Goal: Use online tool/utility: Use online tool/utility

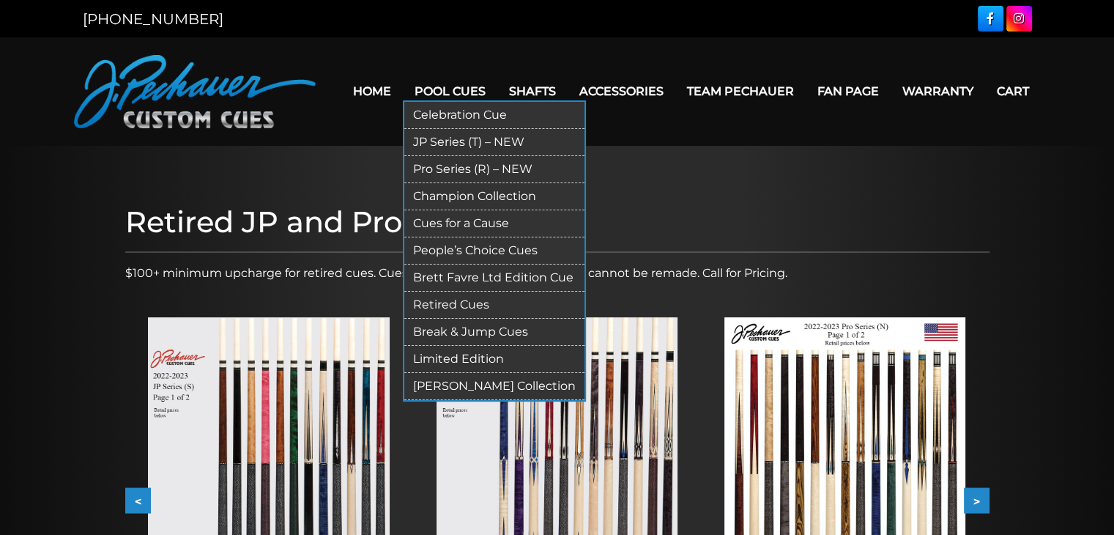
click at [483, 305] on link "Retired Cues" at bounding box center [494, 304] width 180 height 27
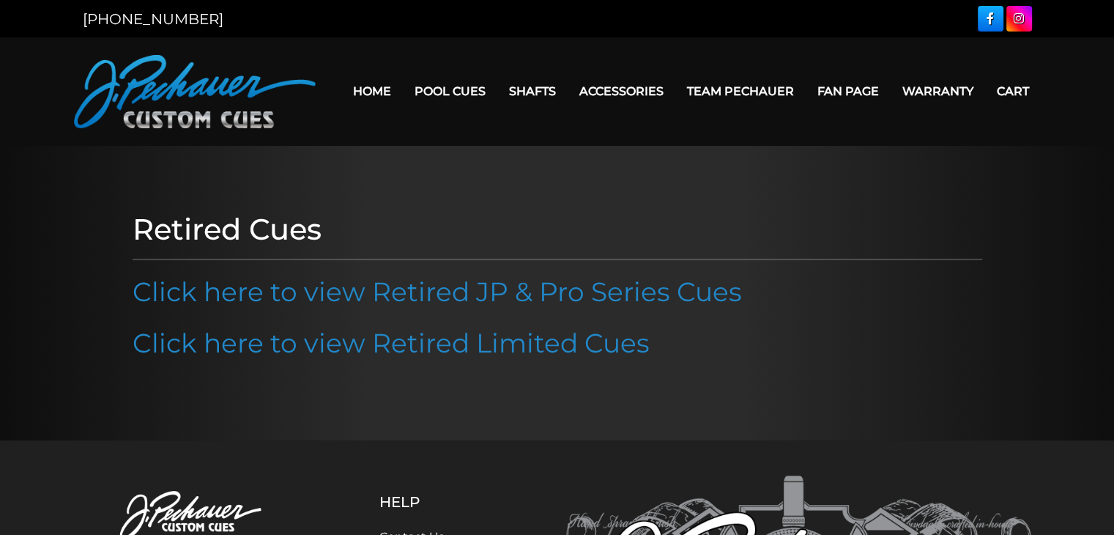
click at [761, 86] on link "Team Pechauer" at bounding box center [740, 90] width 130 height 37
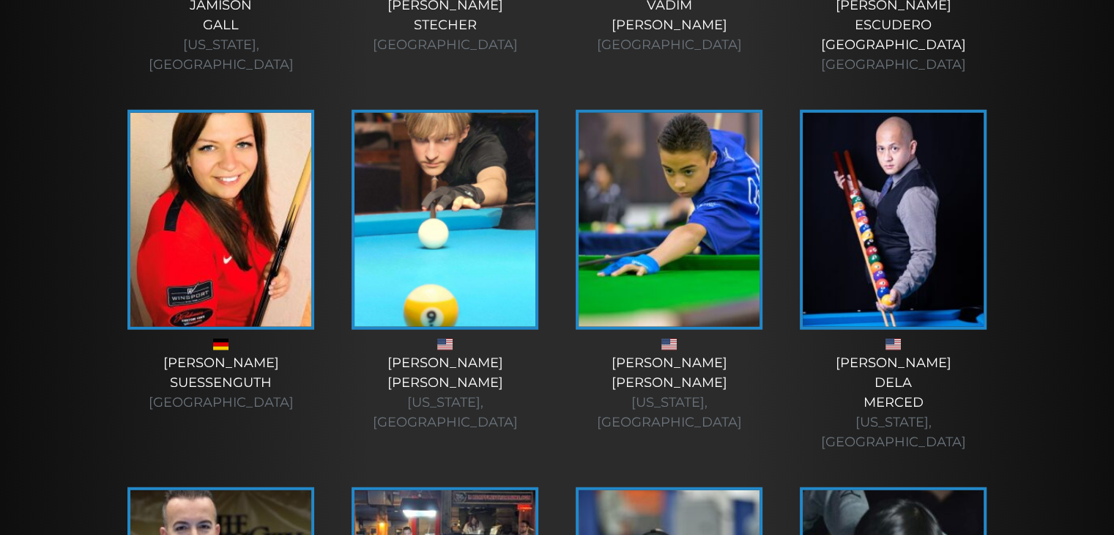
scroll to position [3899, 0]
click at [589, 147] on img at bounding box center [668, 219] width 181 height 214
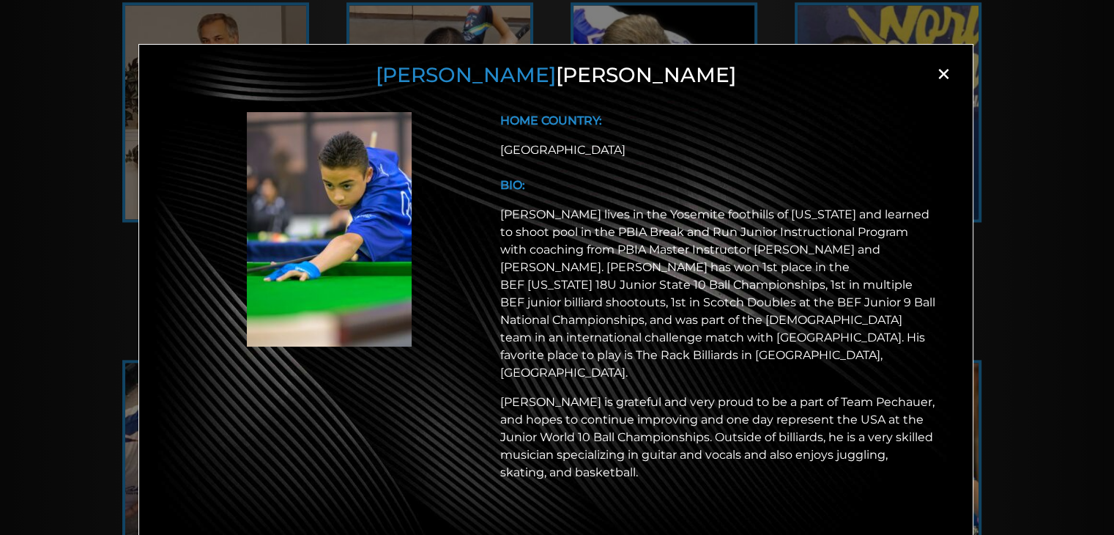
click at [948, 75] on span "×" at bounding box center [943, 74] width 22 height 22
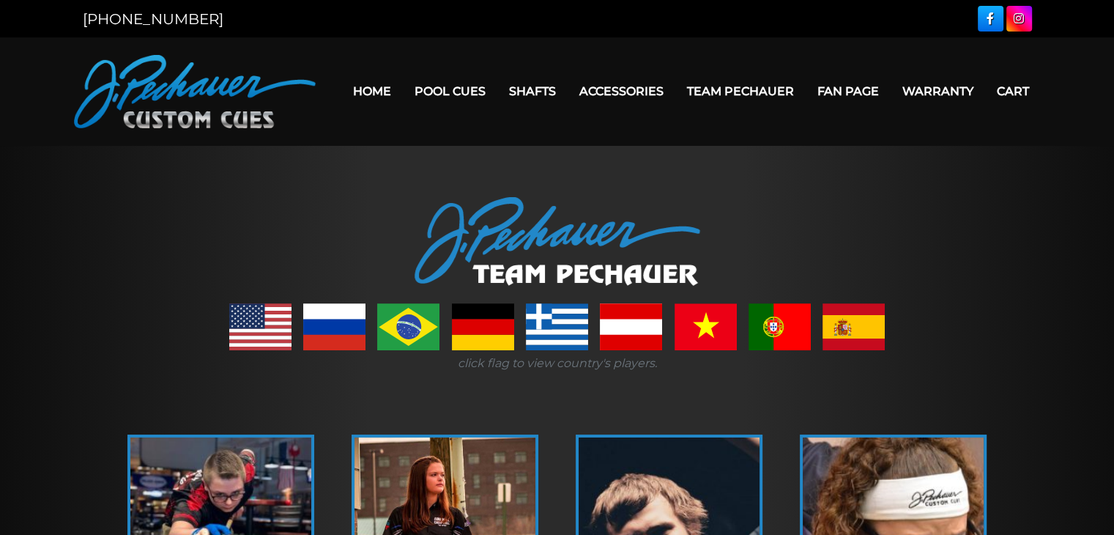
scroll to position [0, 0]
click at [376, 93] on link "Home" at bounding box center [372, 90] width 62 height 37
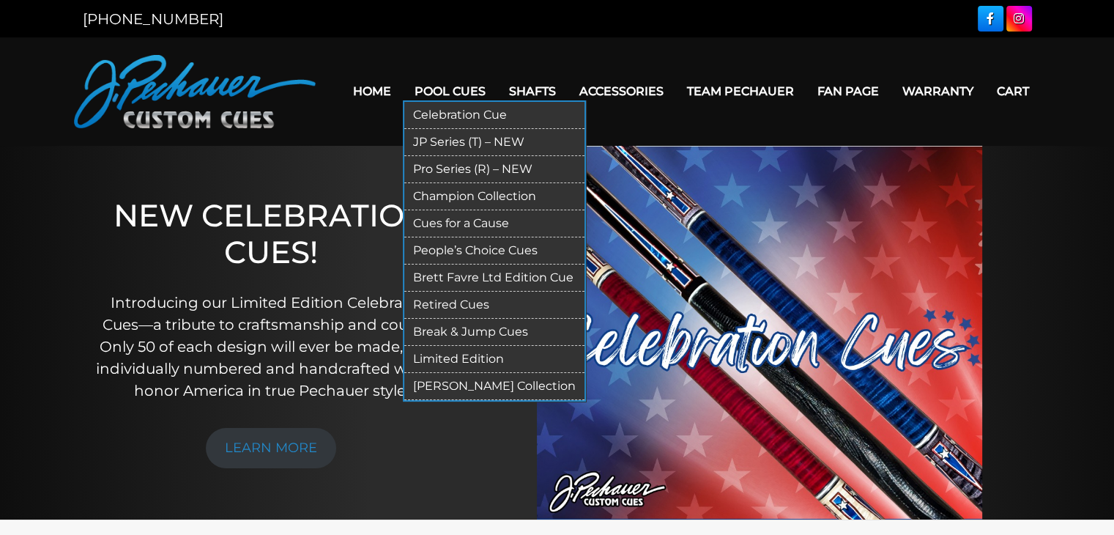
click at [448, 92] on link "Pool Cues" at bounding box center [450, 90] width 94 height 37
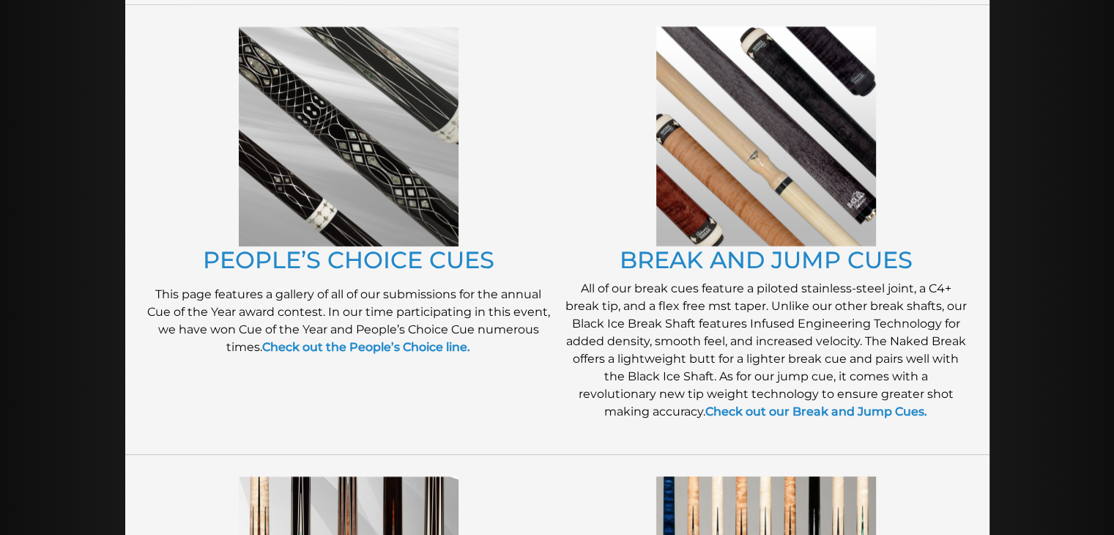
scroll to position [1203, 0]
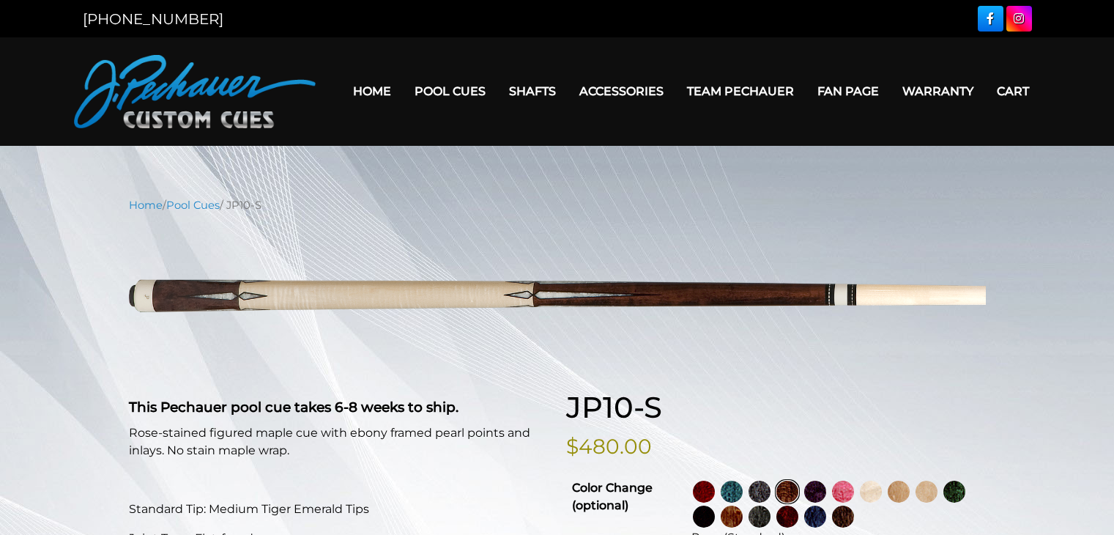
select select "********"
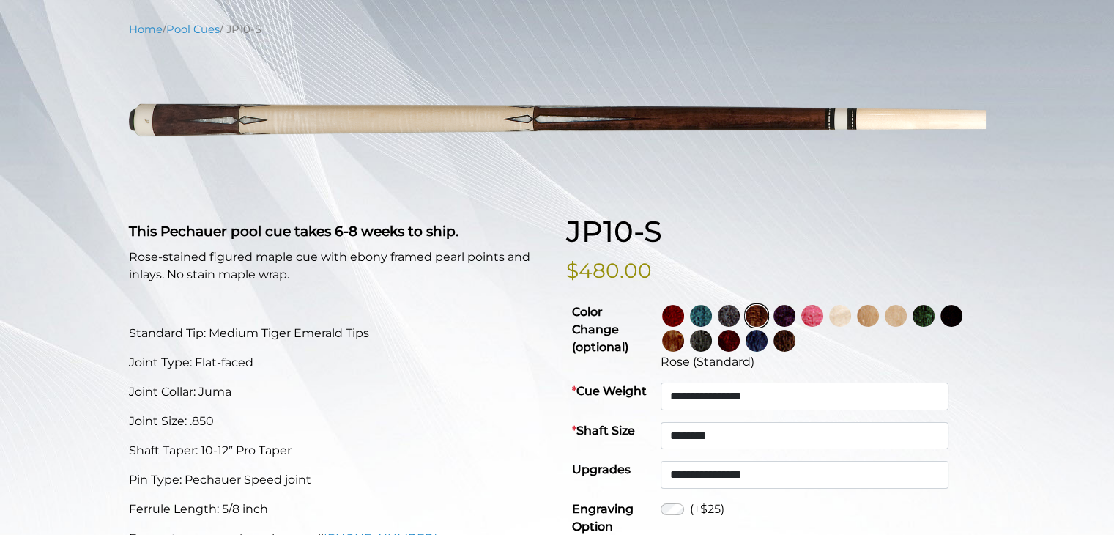
scroll to position [153, 0]
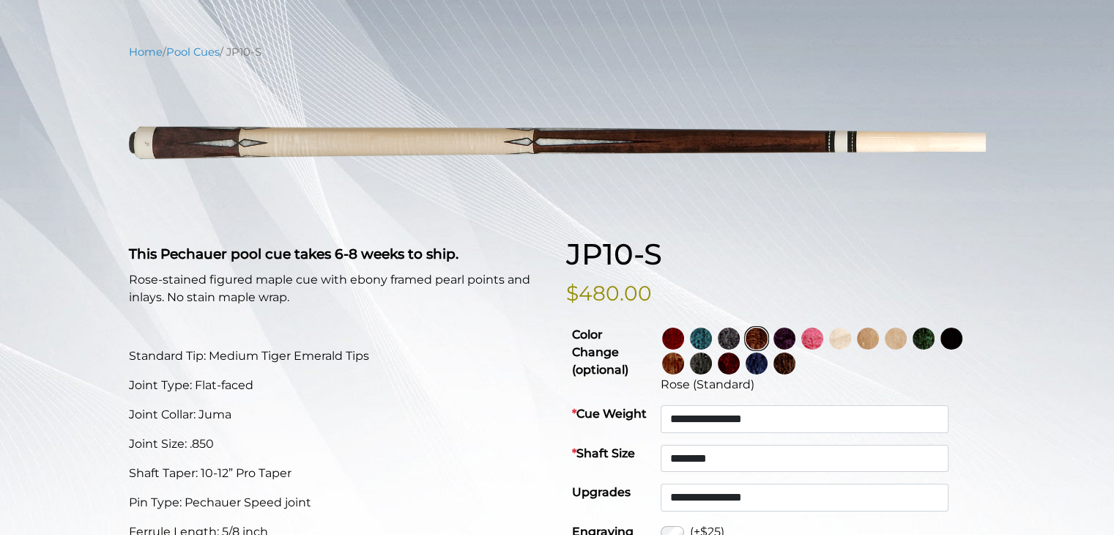
click at [684, 338] on img at bounding box center [673, 338] width 22 height 22
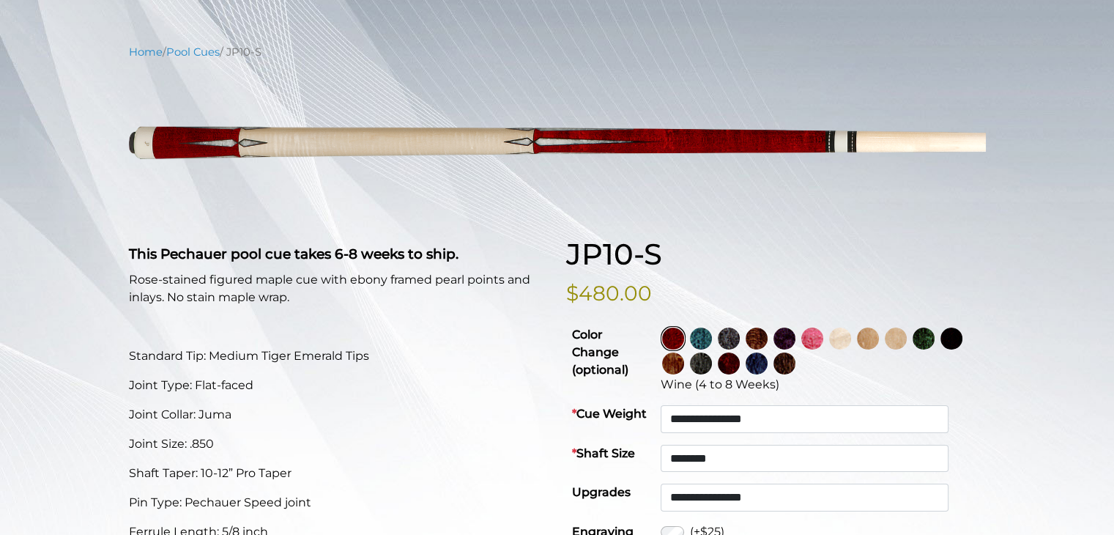
click at [712, 331] on img at bounding box center [701, 338] width 22 height 22
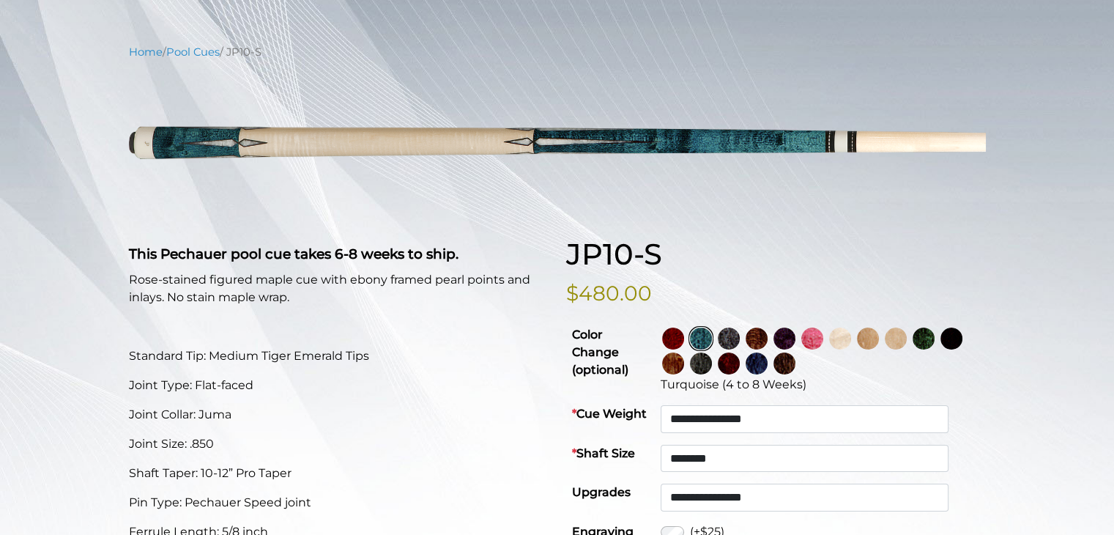
click at [740, 335] on img at bounding box center [729, 338] width 22 height 22
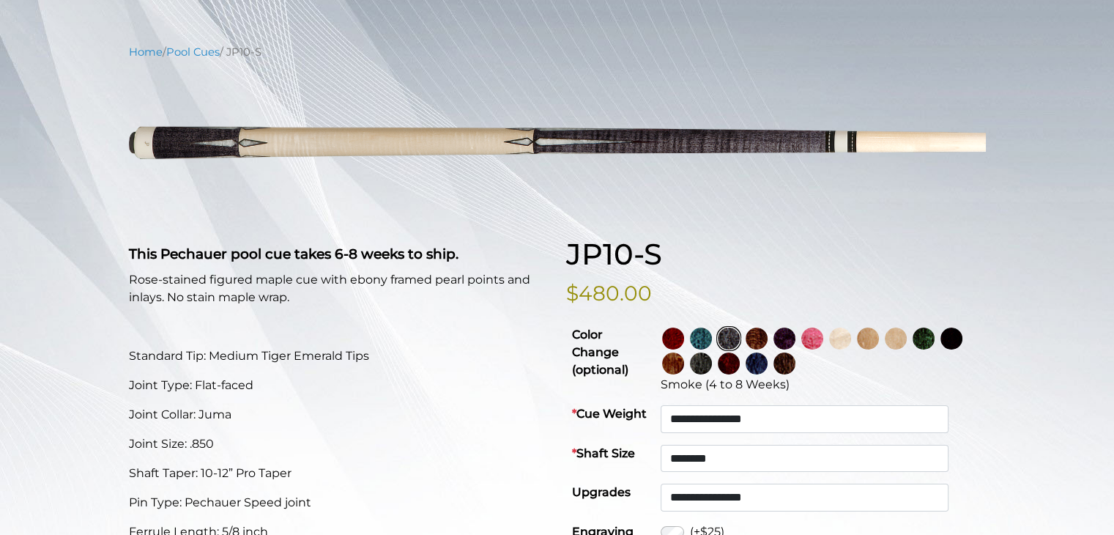
click at [767, 341] on img at bounding box center [756, 338] width 22 height 22
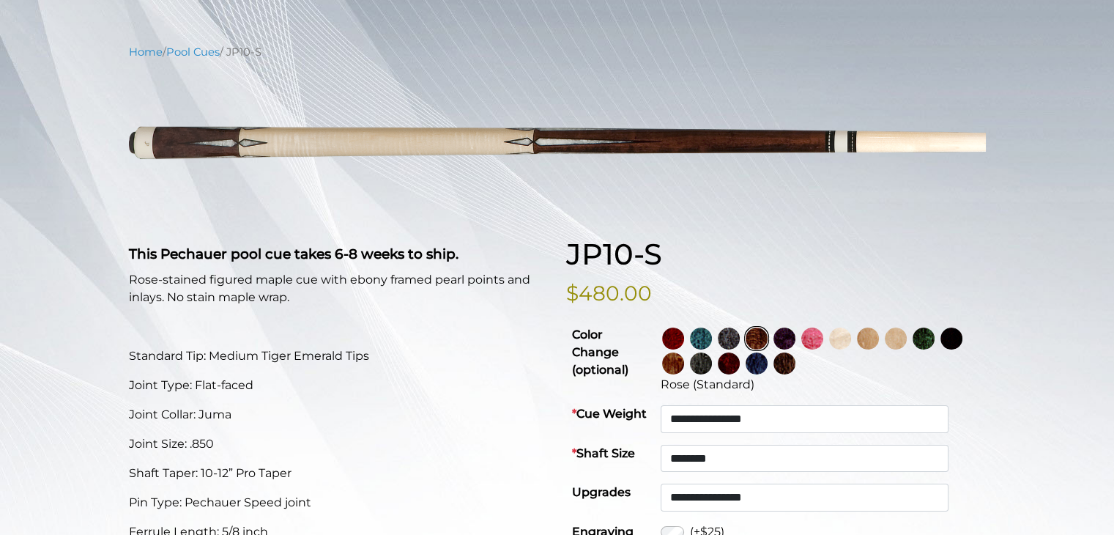
click at [795, 341] on img at bounding box center [784, 338] width 22 height 22
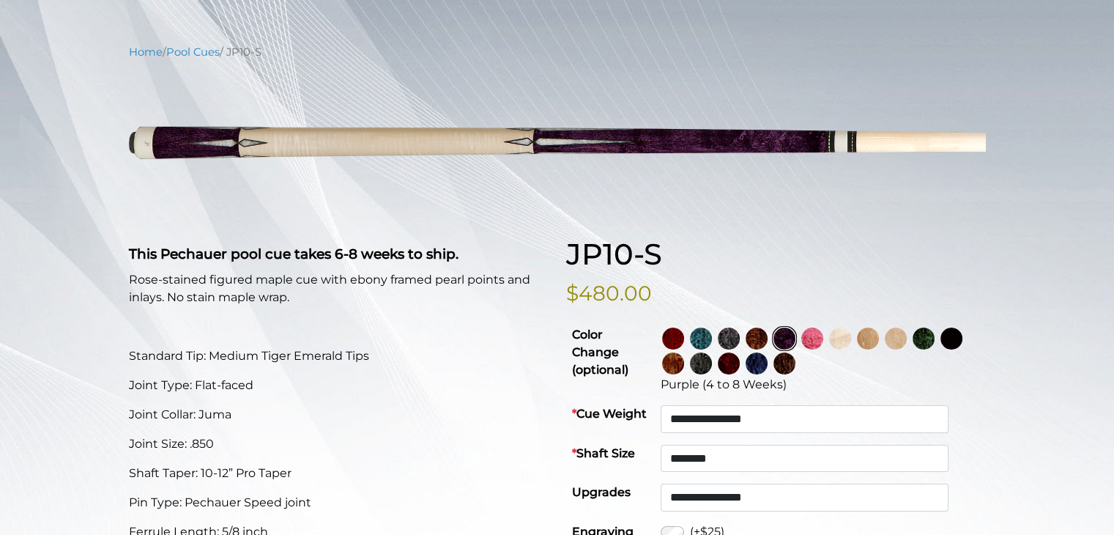
click at [823, 337] on img at bounding box center [812, 338] width 22 height 22
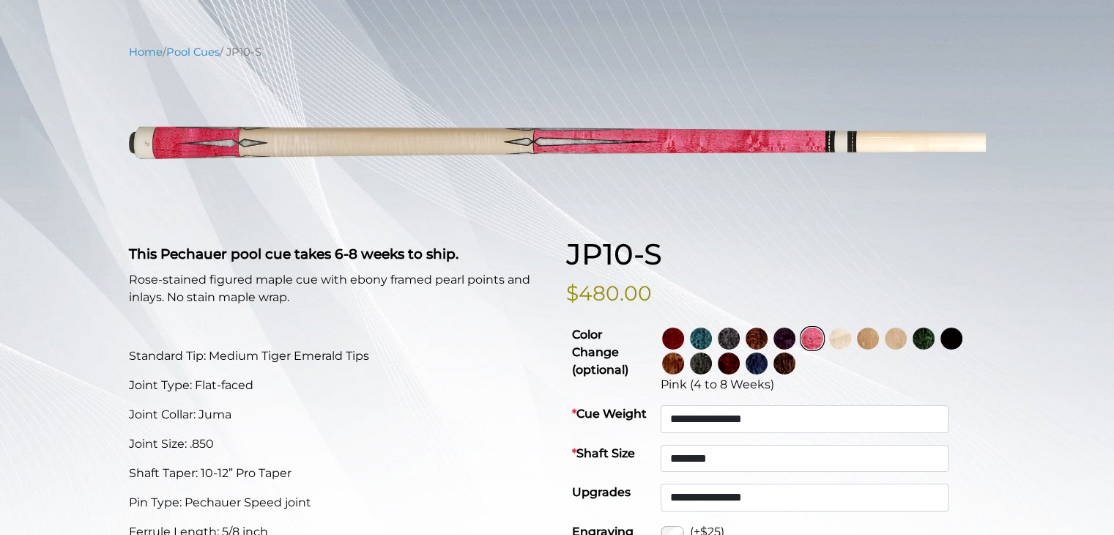
click at [851, 341] on img at bounding box center [840, 338] width 22 height 22
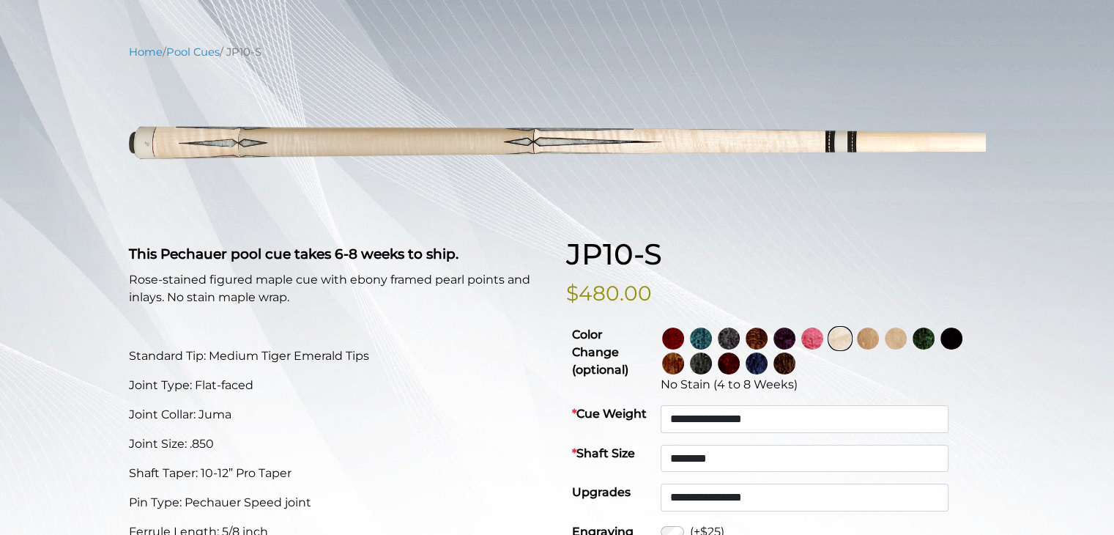
click at [907, 338] on img at bounding box center [896, 338] width 22 height 22
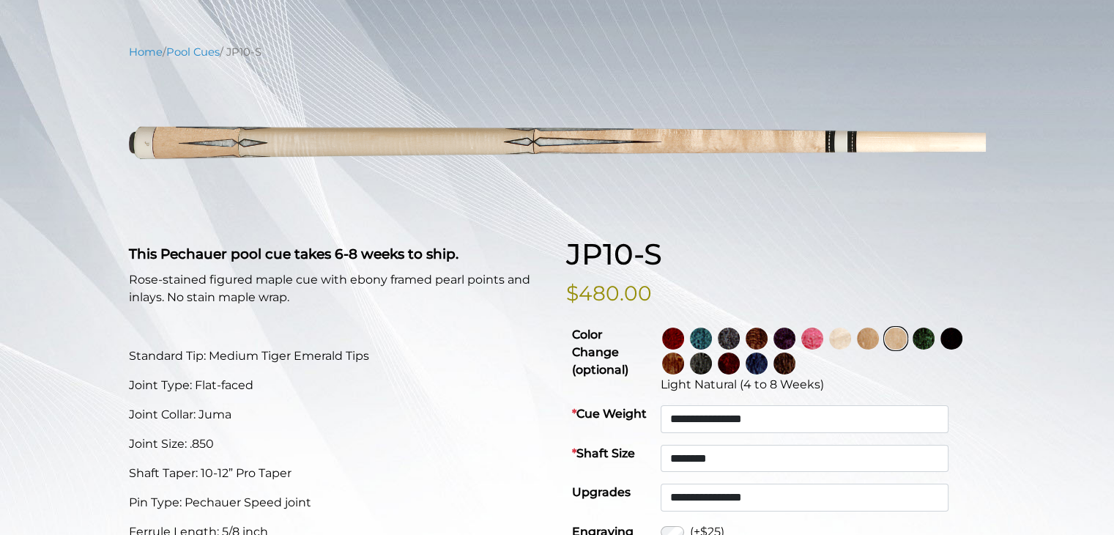
click at [934, 343] on img at bounding box center [923, 338] width 22 height 22
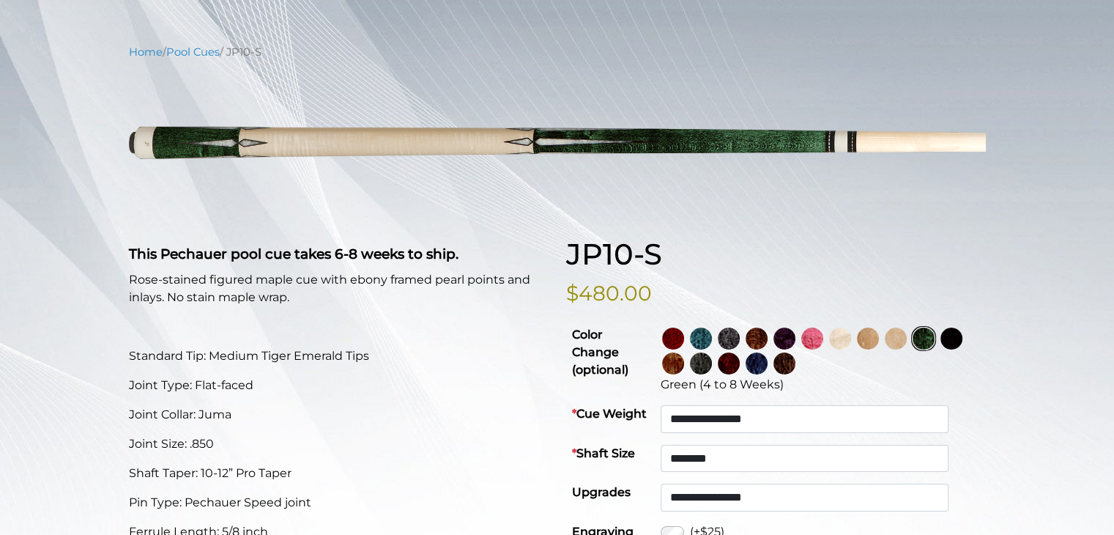
click at [795, 360] on img at bounding box center [784, 363] width 22 height 22
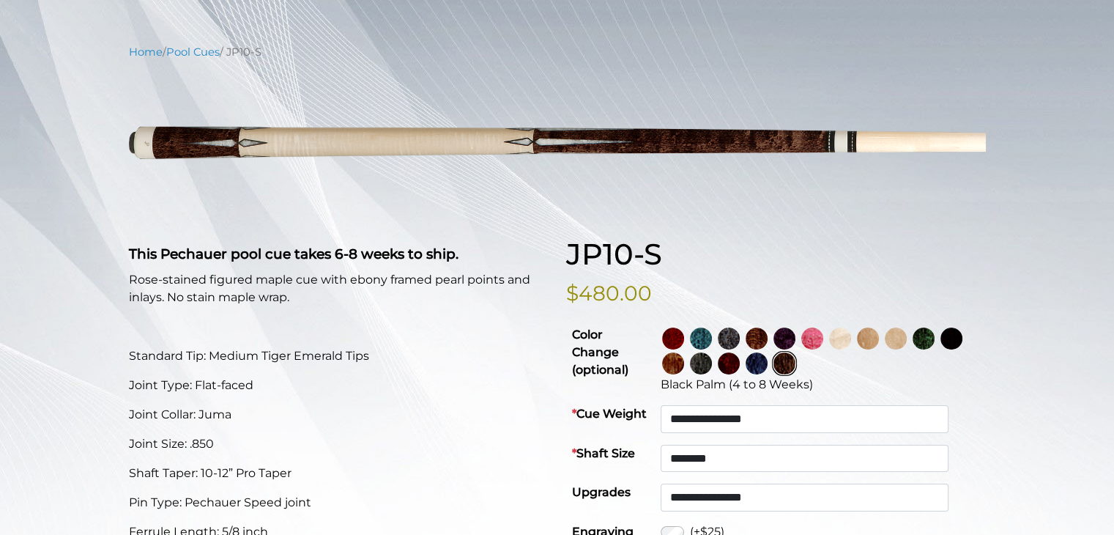
click at [767, 338] on img at bounding box center [756, 338] width 22 height 22
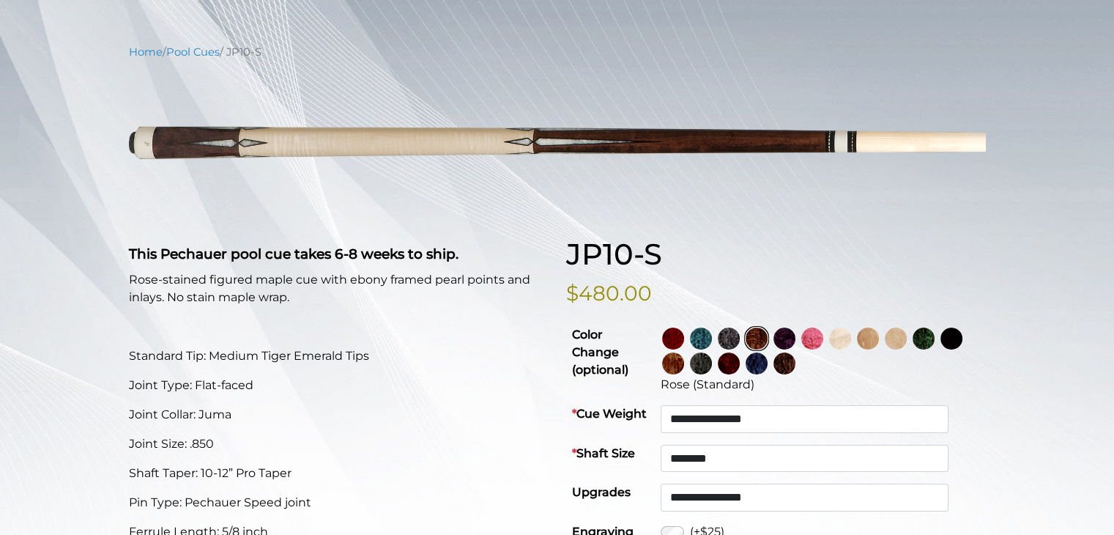
click at [767, 346] on img at bounding box center [756, 338] width 22 height 22
click at [795, 367] on img at bounding box center [784, 363] width 22 height 22
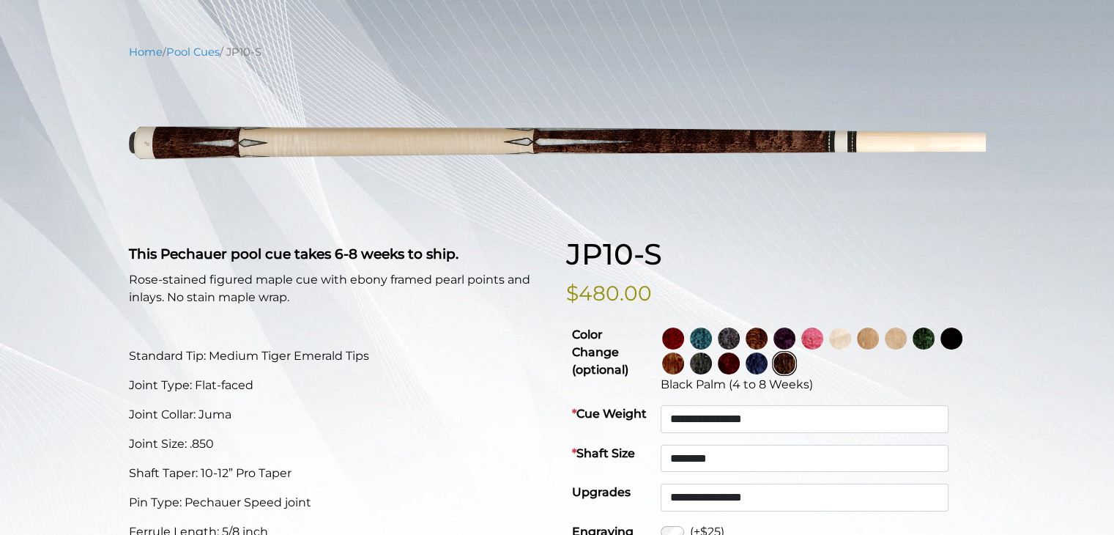
click at [767, 332] on img at bounding box center [756, 338] width 22 height 22
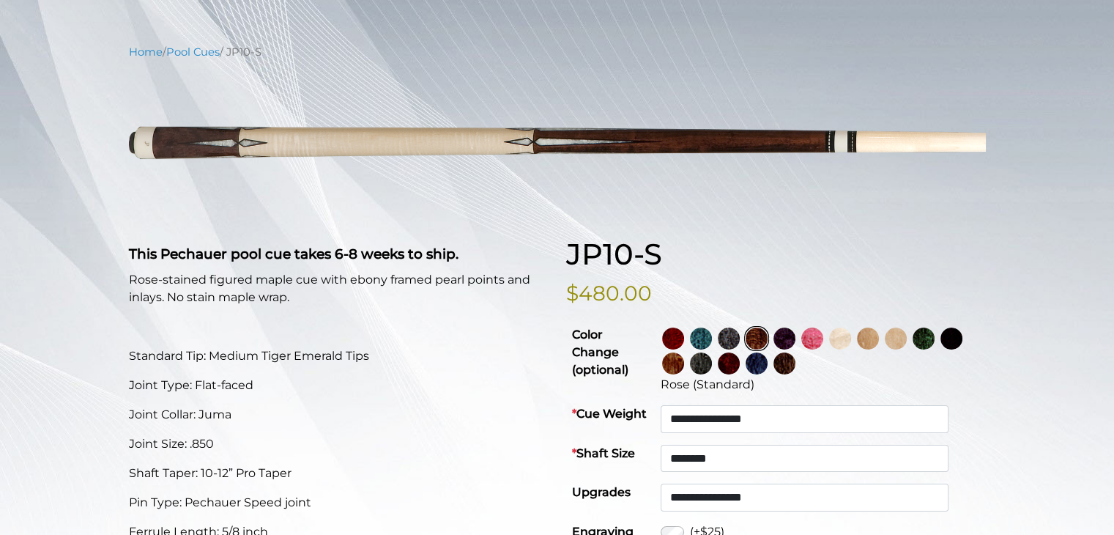
click at [795, 370] on img at bounding box center [784, 363] width 22 height 22
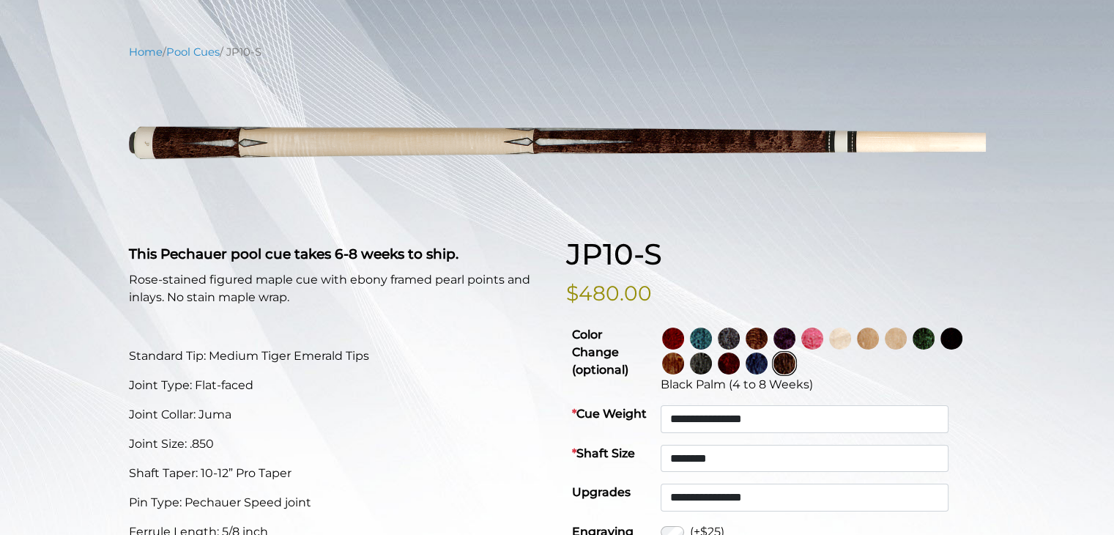
click at [767, 361] on img at bounding box center [756, 363] width 22 height 22
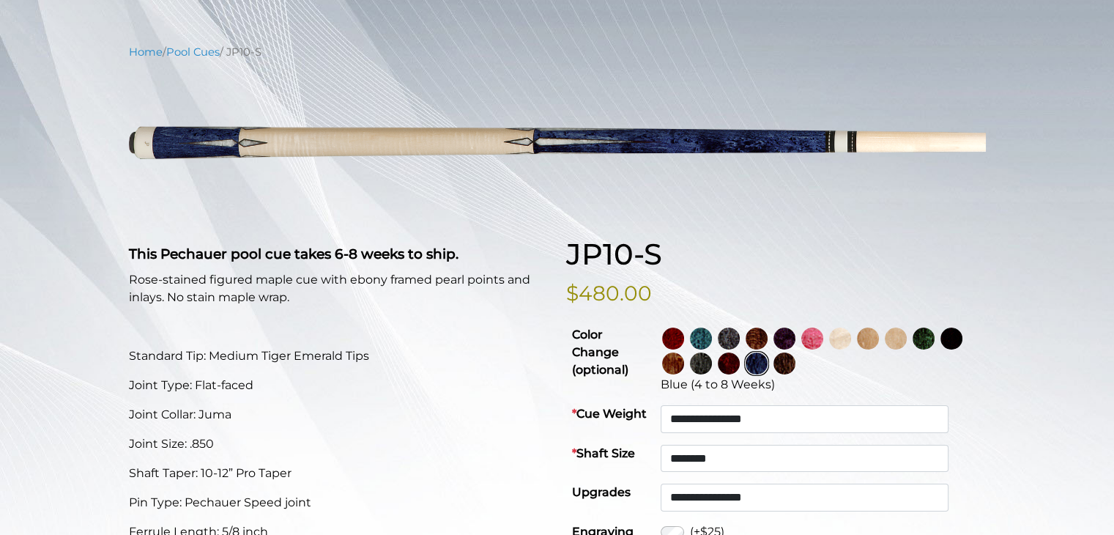
click at [740, 360] on img at bounding box center [729, 363] width 22 height 22
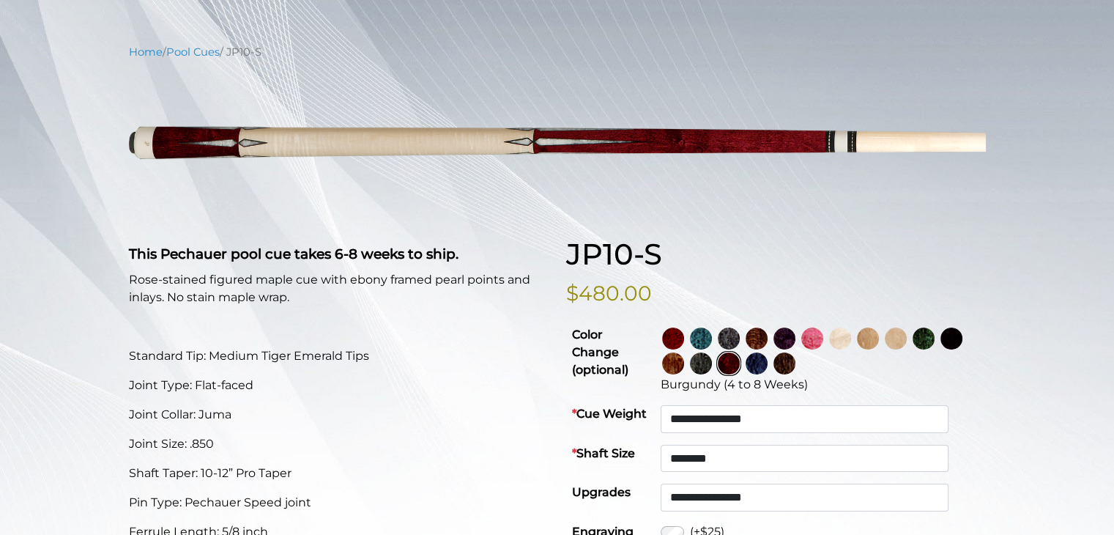
click at [712, 368] on img at bounding box center [701, 363] width 22 height 22
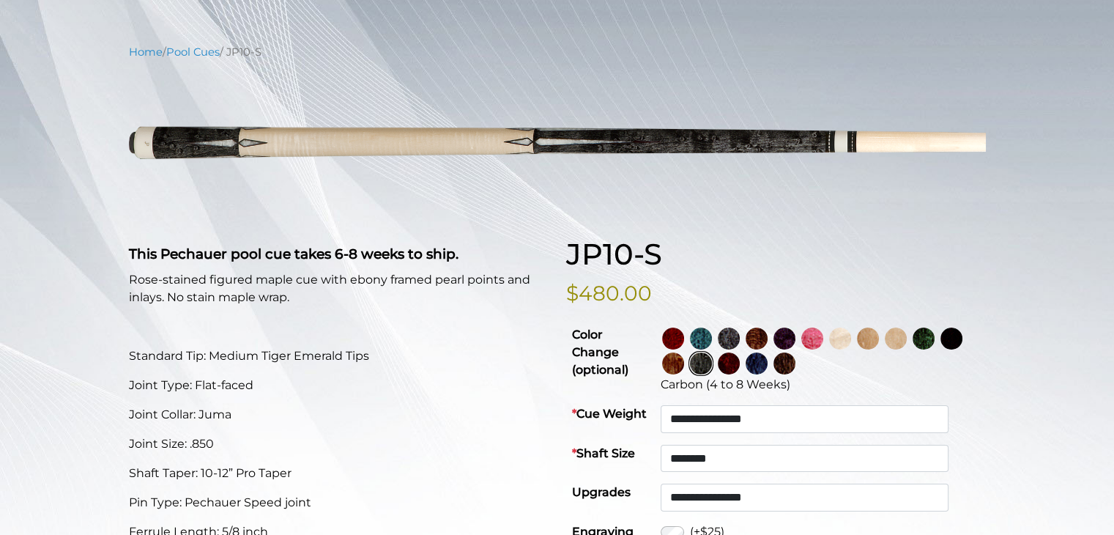
click at [684, 360] on img at bounding box center [673, 363] width 22 height 22
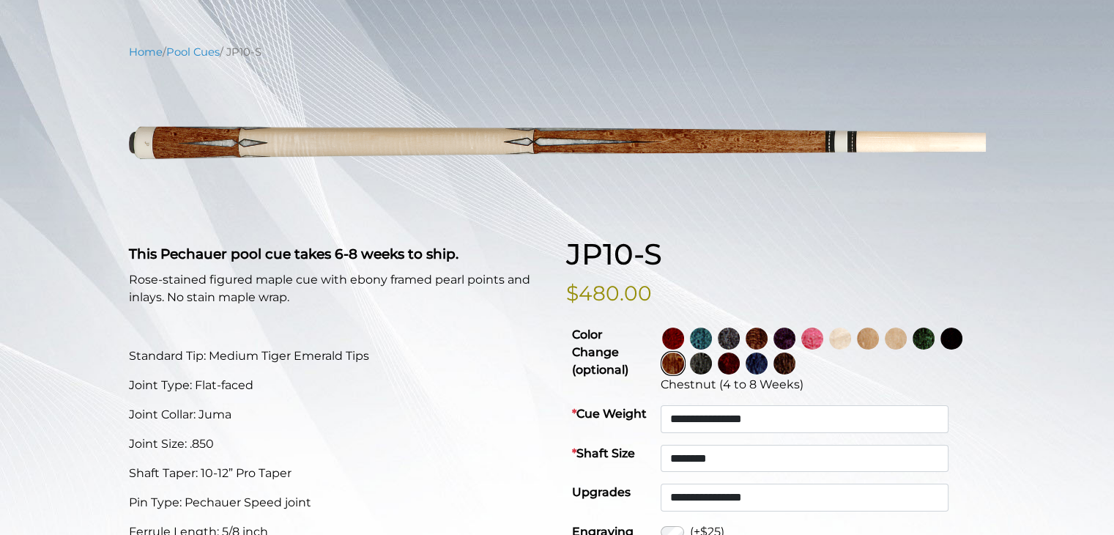
click at [940, 349] on img at bounding box center [951, 338] width 22 height 22
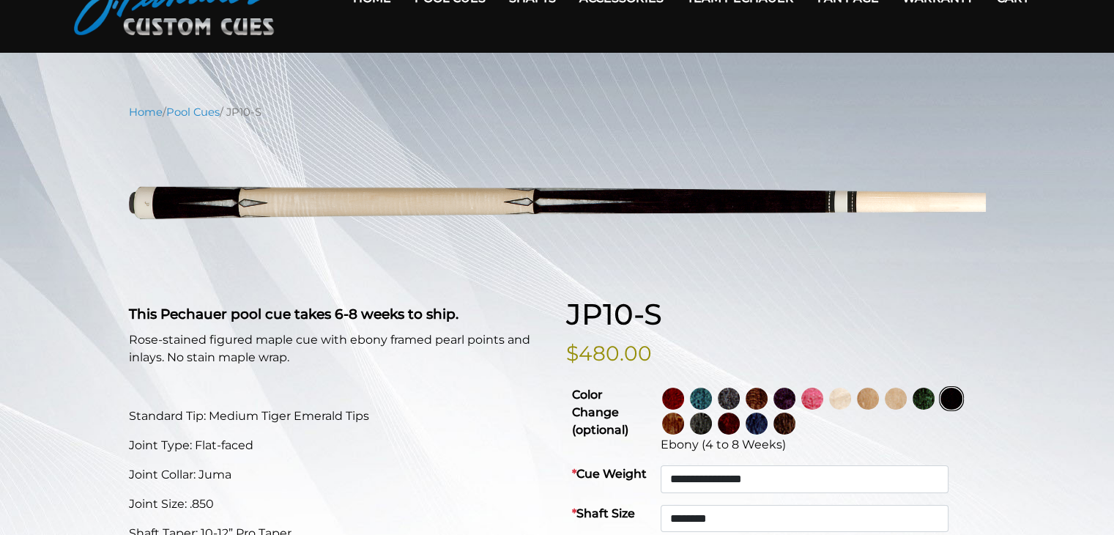
scroll to position [94, 0]
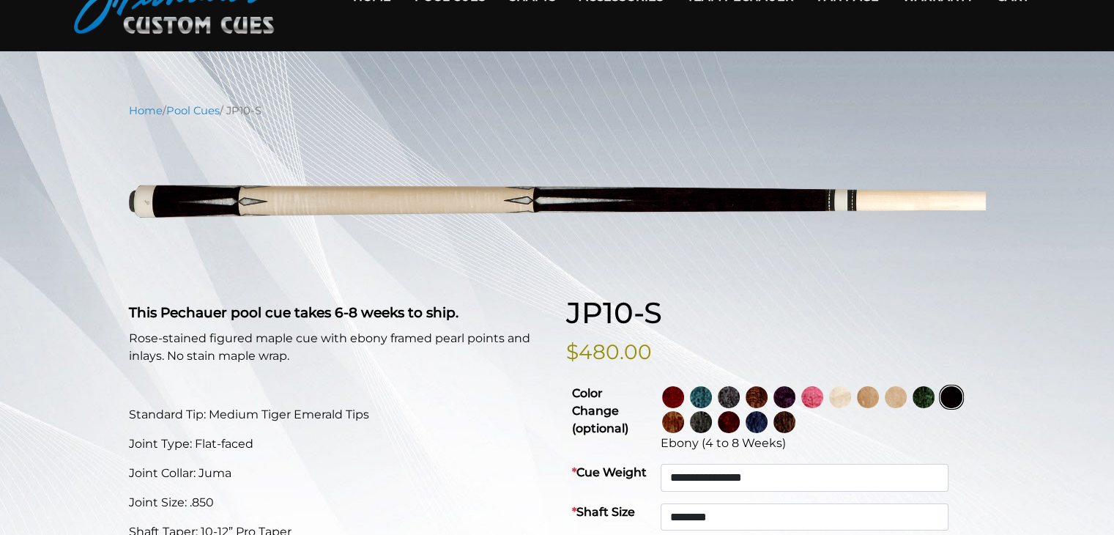
click at [795, 417] on img at bounding box center [784, 422] width 22 height 22
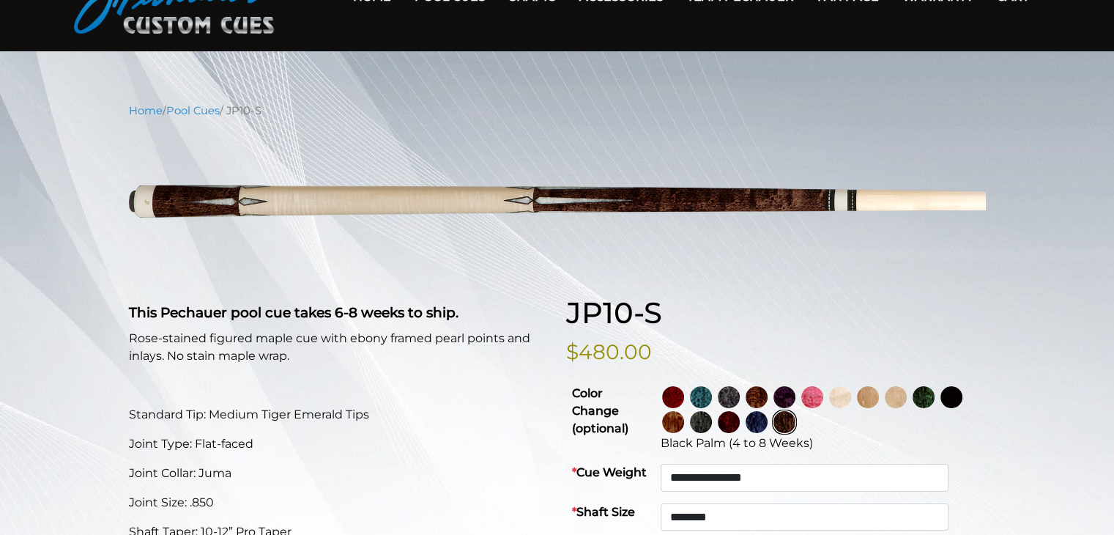
click at [767, 392] on img at bounding box center [756, 397] width 22 height 22
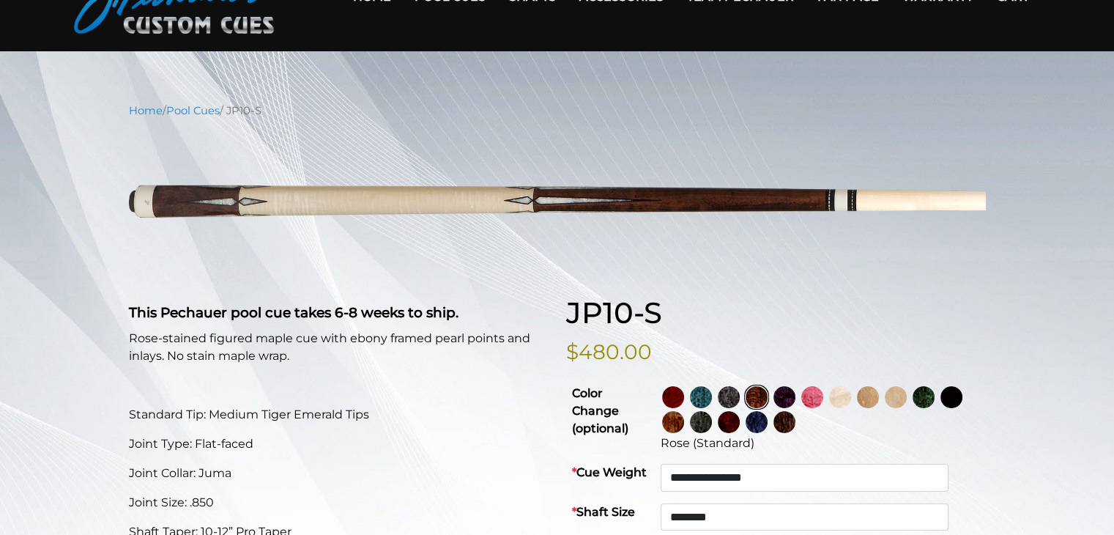
click at [795, 425] on img at bounding box center [784, 422] width 22 height 22
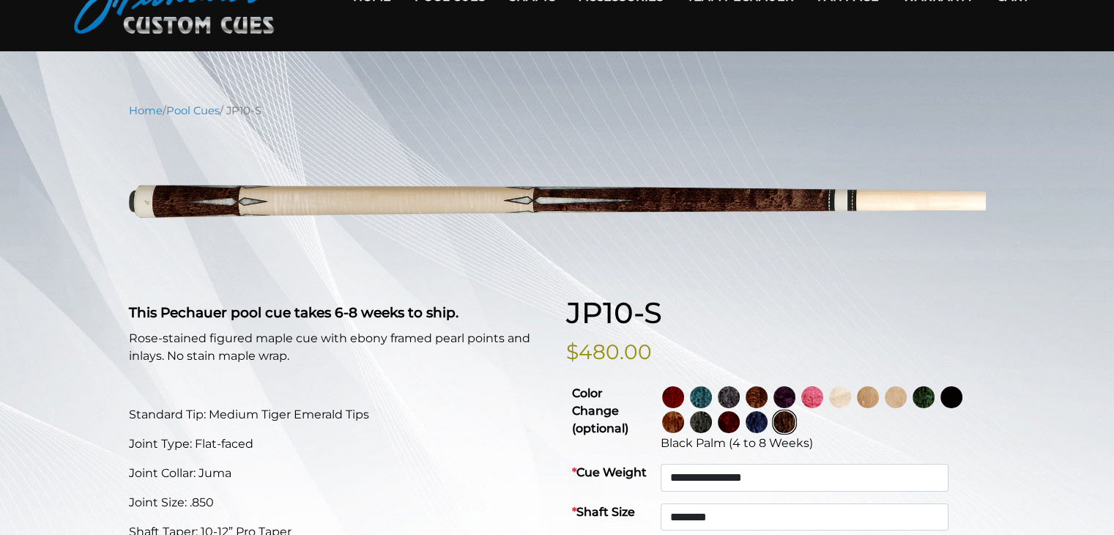
click at [767, 395] on img at bounding box center [756, 397] width 22 height 22
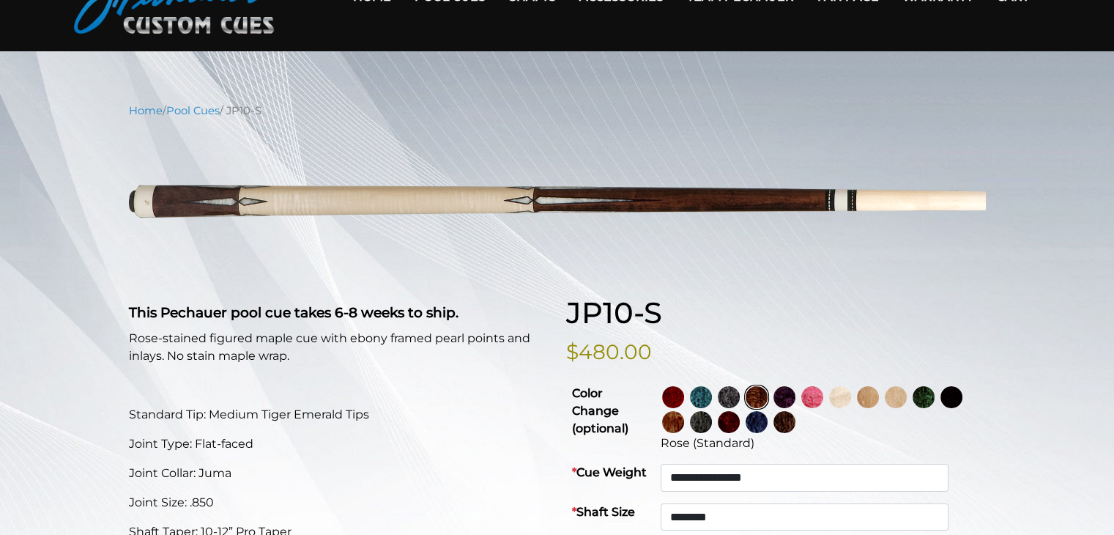
click at [795, 423] on img at bounding box center [784, 422] width 22 height 22
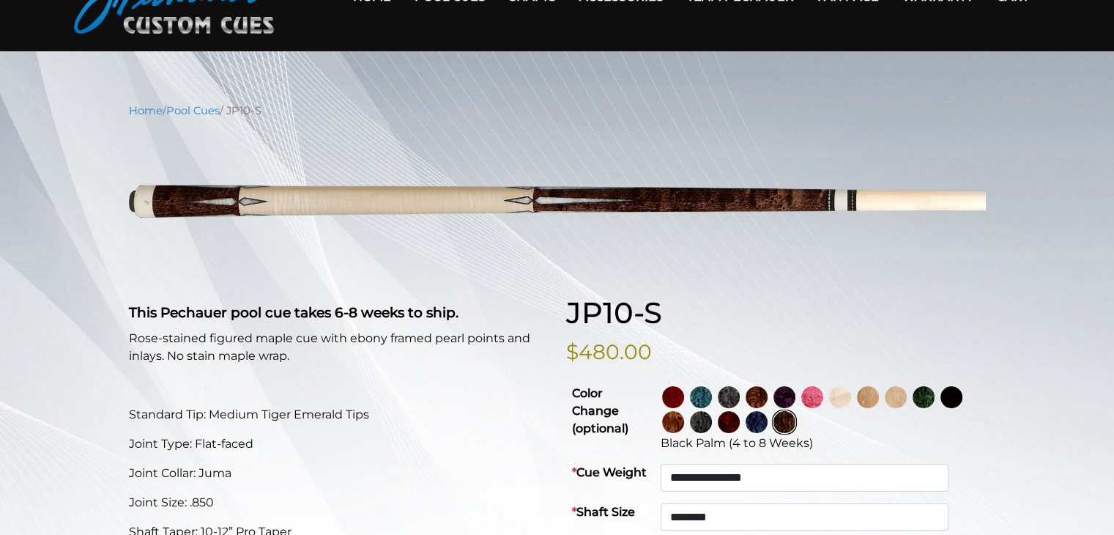
click at [767, 396] on img at bounding box center [756, 397] width 22 height 22
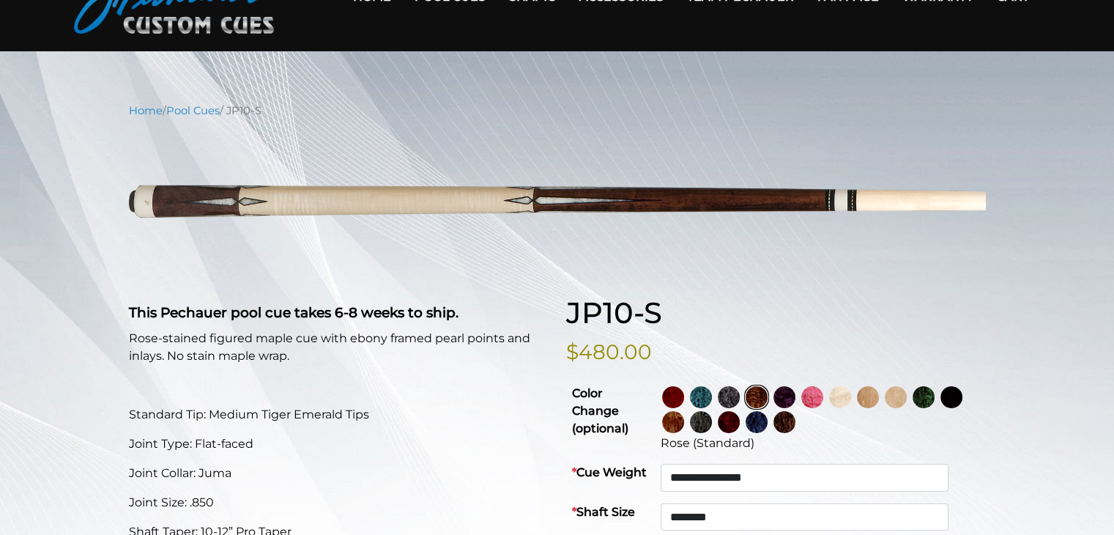
click at [795, 417] on img at bounding box center [784, 422] width 22 height 22
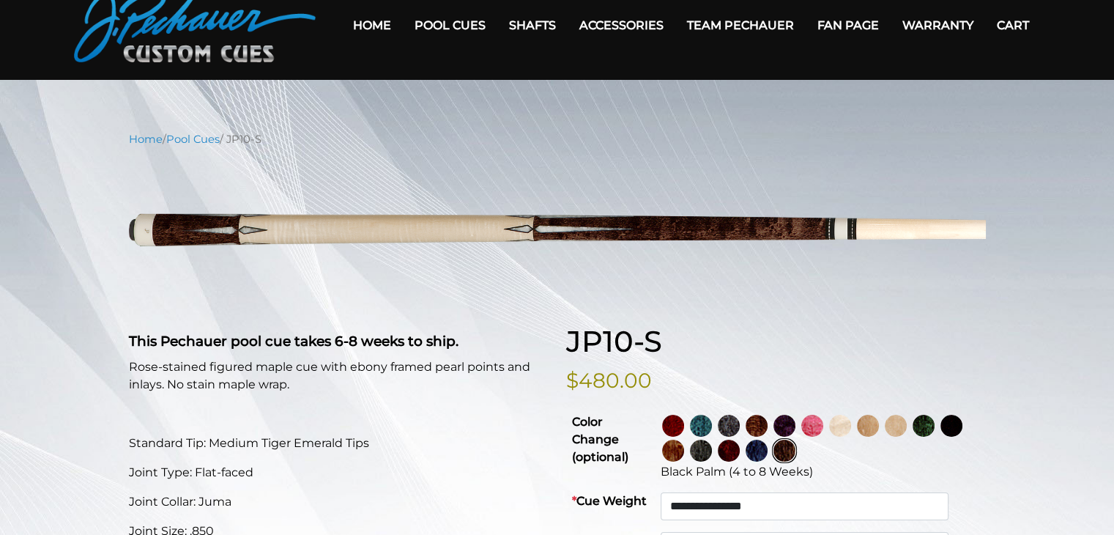
scroll to position [64, 0]
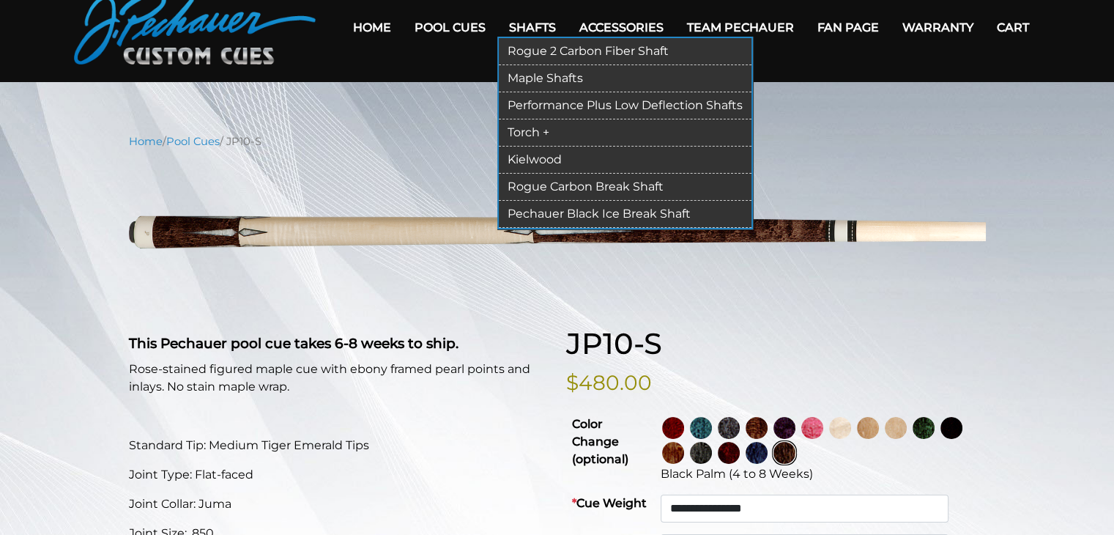
click at [524, 22] on link "Shafts" at bounding box center [532, 27] width 70 height 37
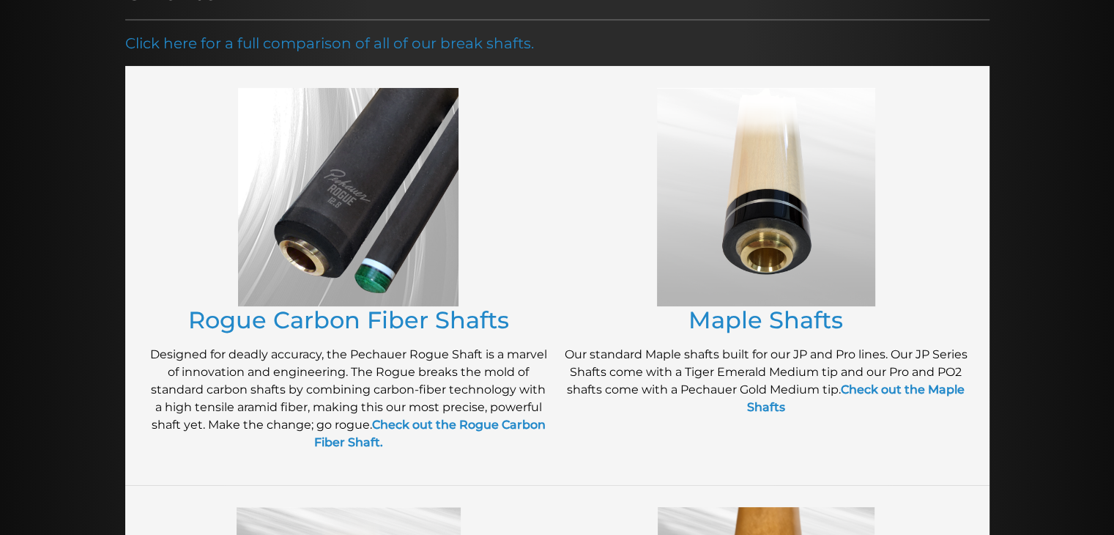
scroll to position [237, 0]
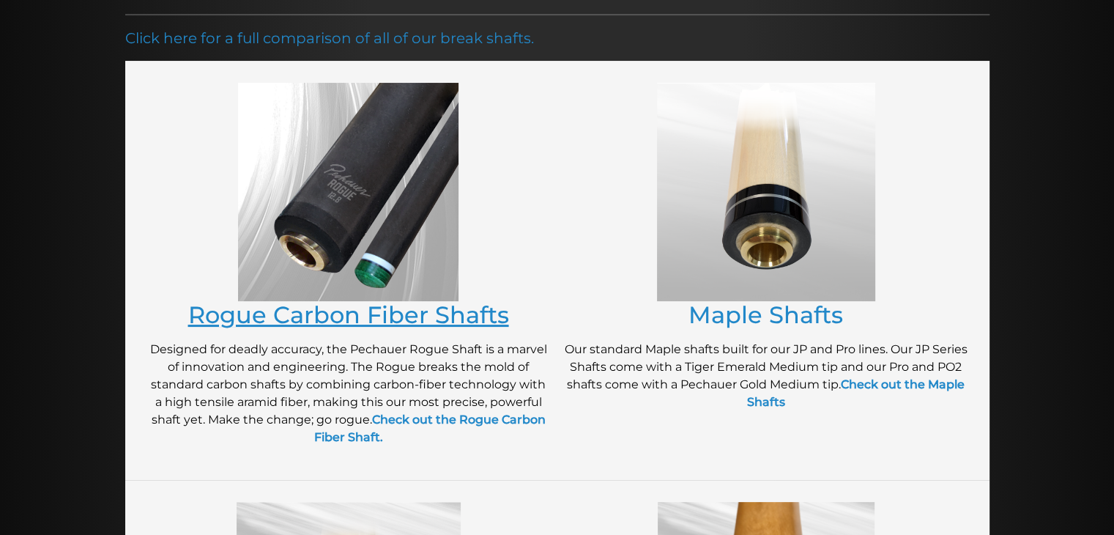
click at [403, 301] on link "Rogue Carbon Fiber Shafts" at bounding box center [348, 314] width 321 height 29
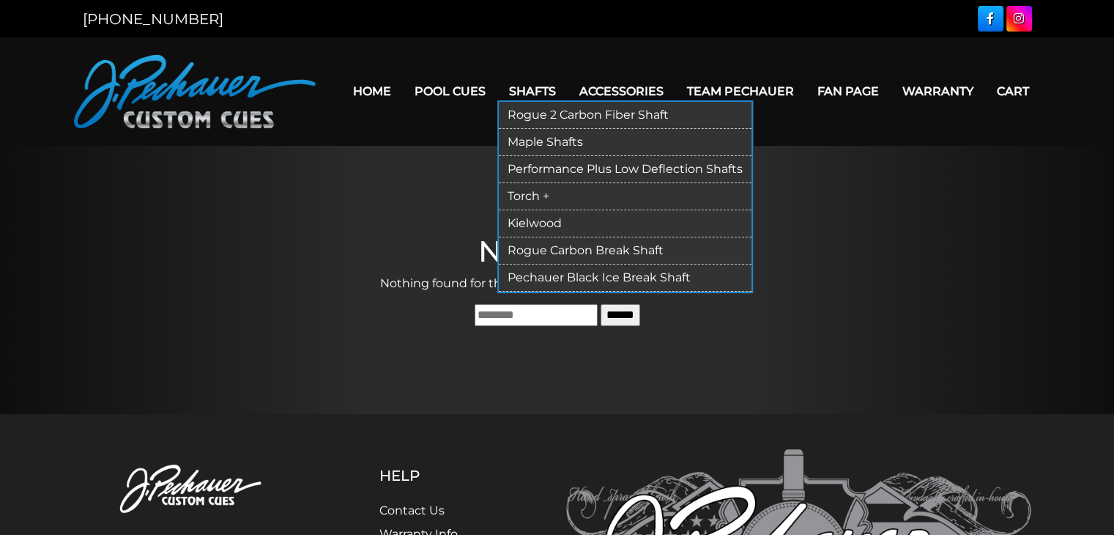
click at [568, 114] on link "Rogue 2 Carbon Fiber Shaft" at bounding box center [625, 115] width 253 height 27
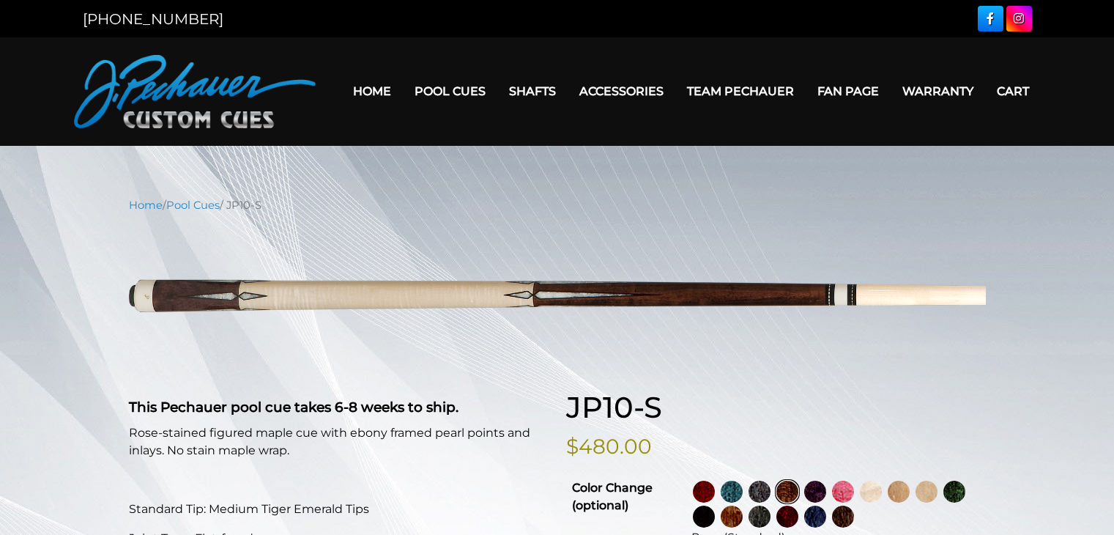
select select "********"
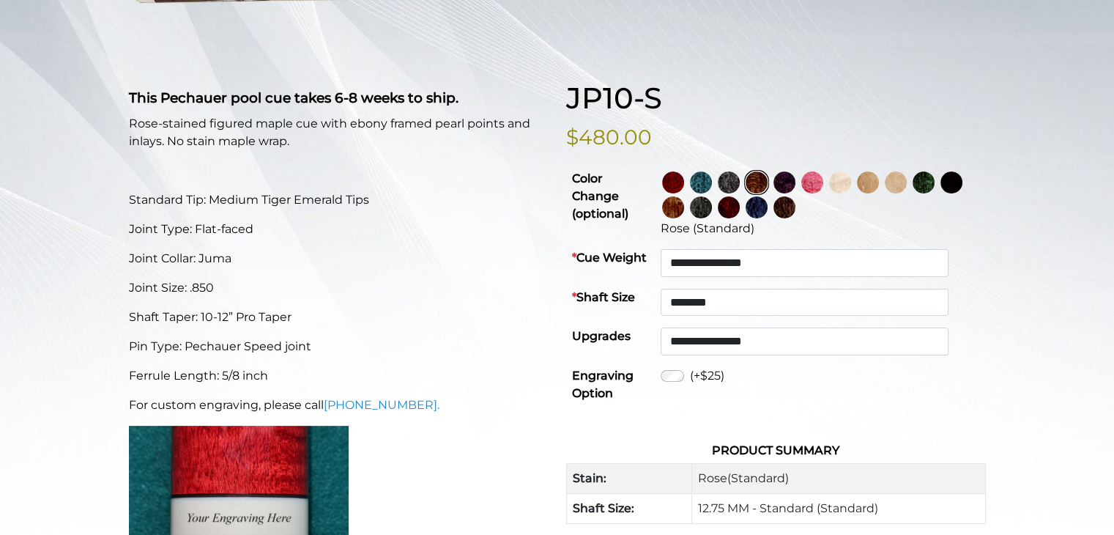
scroll to position [300, 0]
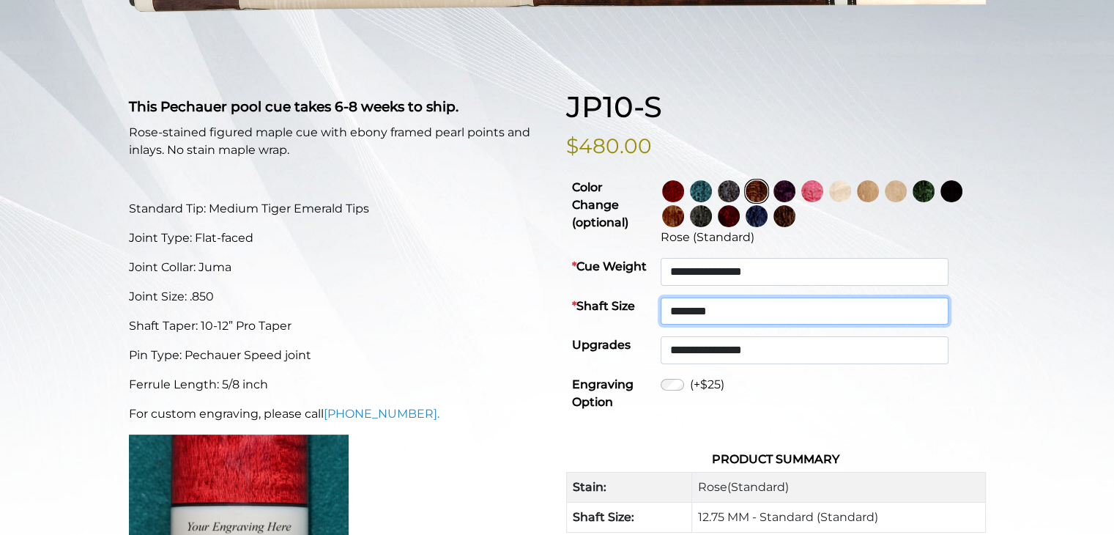
click at [814, 314] on select "**********" at bounding box center [804, 311] width 288 height 28
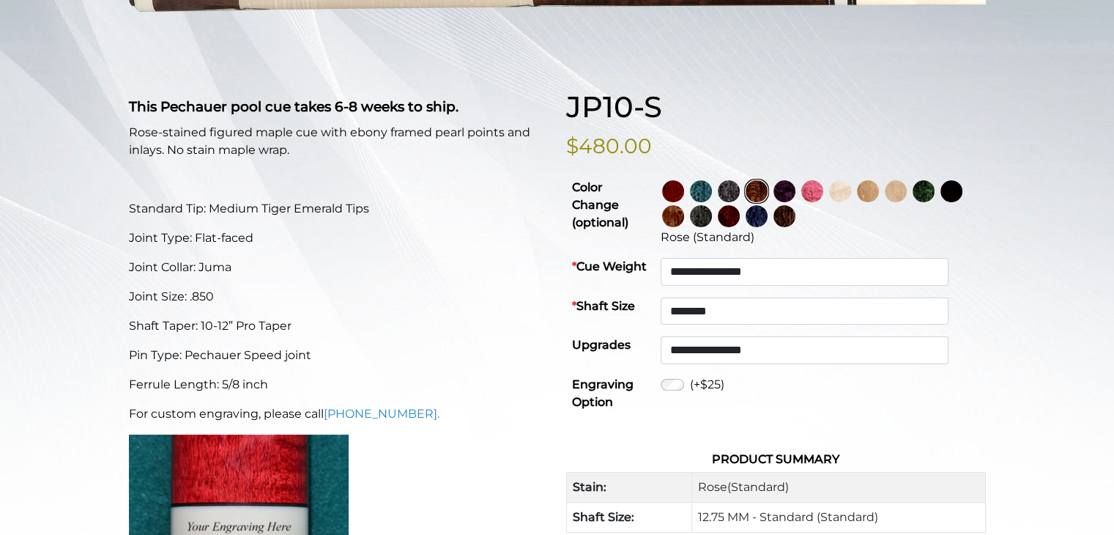
click at [1055, 335] on div "**********" at bounding box center [557, 416] width 1114 height 1039
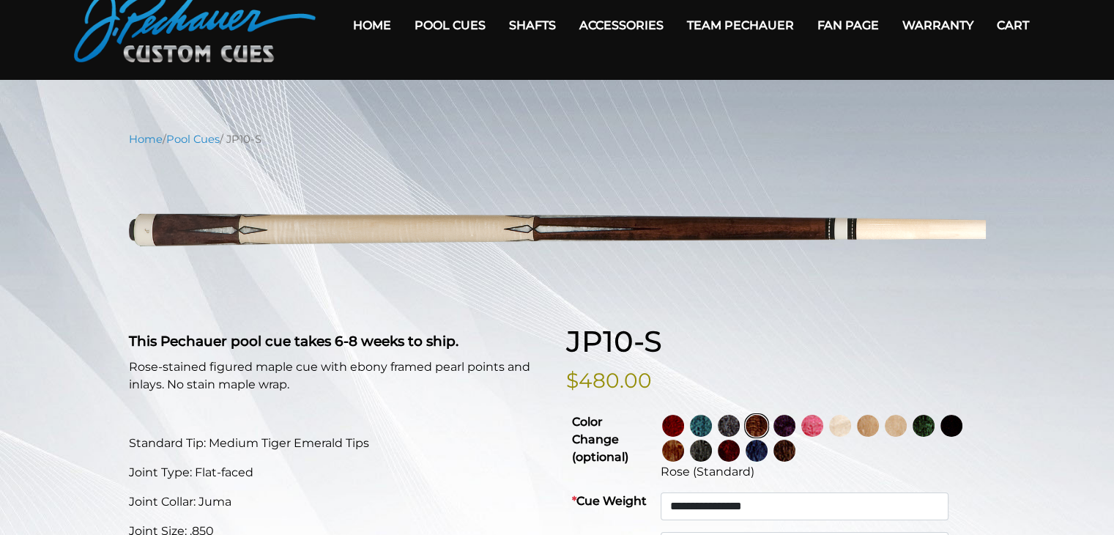
scroll to position [58, 0]
